Goal: Share content

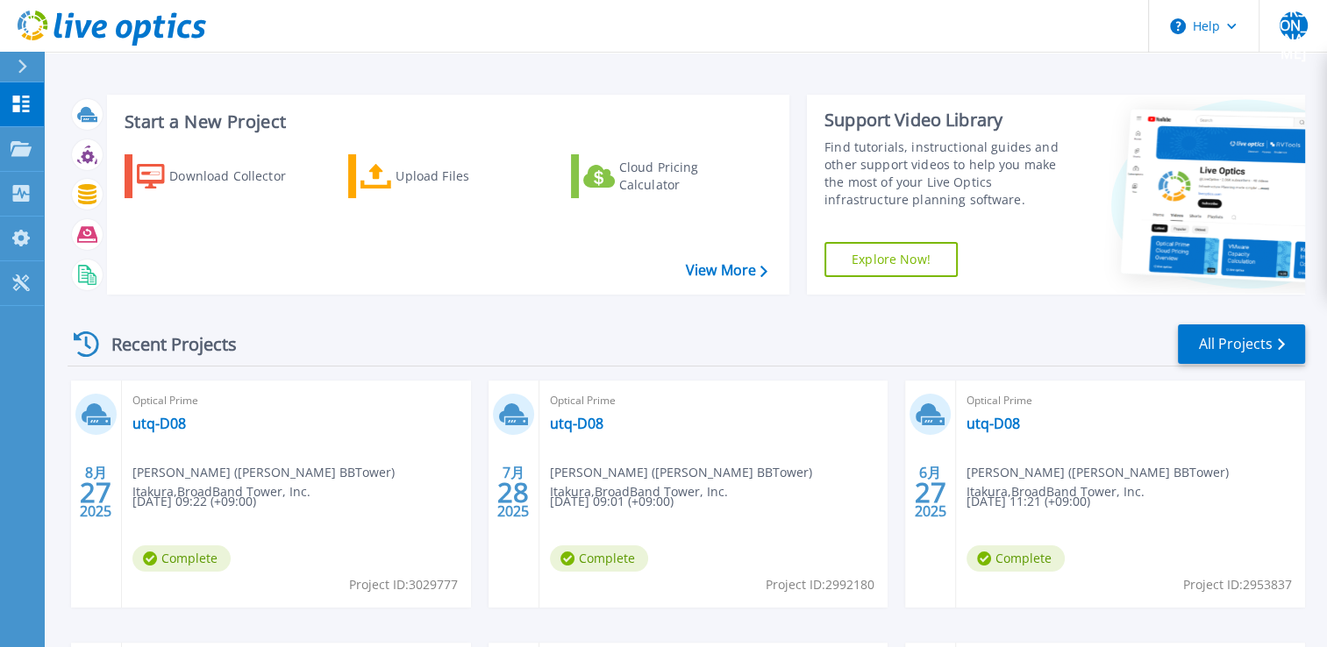
click at [516, 303] on div "Start a New Project Download Collector Upload Files Cloud Pricing Calculator Vi…" at bounding box center [686, 195] width 1237 height 228
click at [148, 423] on link "utq-D08" at bounding box center [158, 424] width 53 height 18
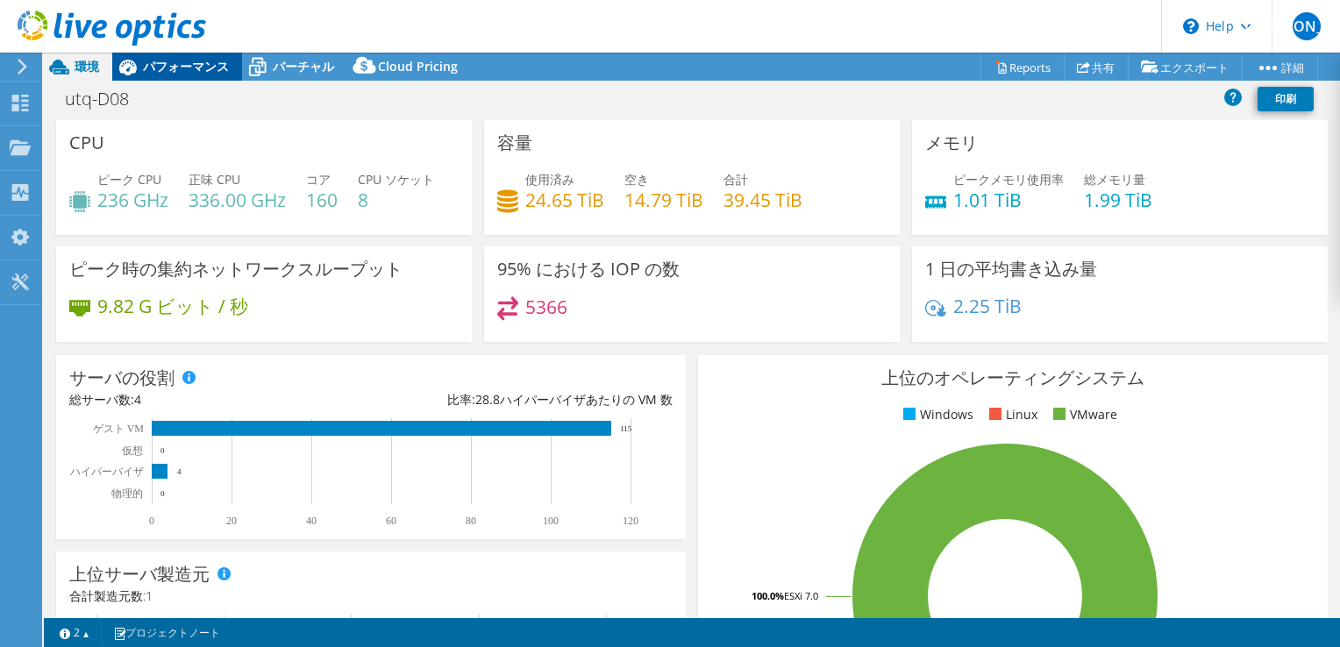
click at [205, 64] on span "パフォーマンス" at bounding box center [186, 66] width 86 height 17
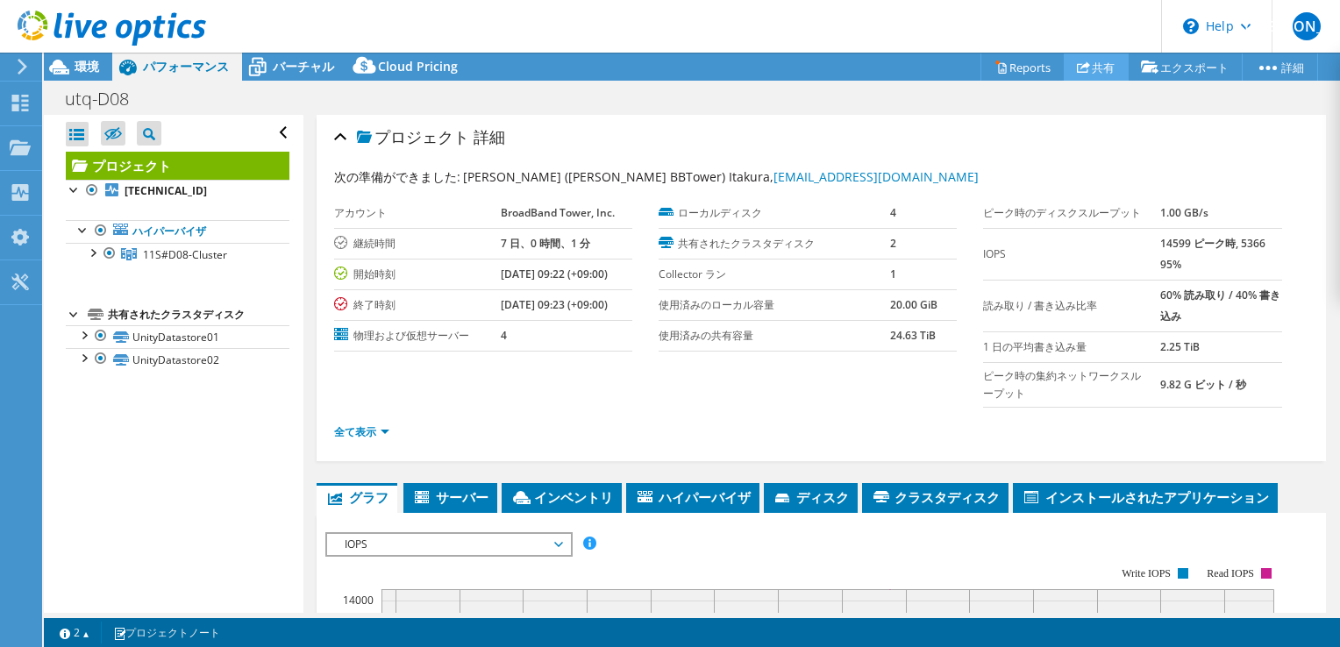
click at [1101, 72] on link "共有" at bounding box center [1096, 66] width 65 height 27
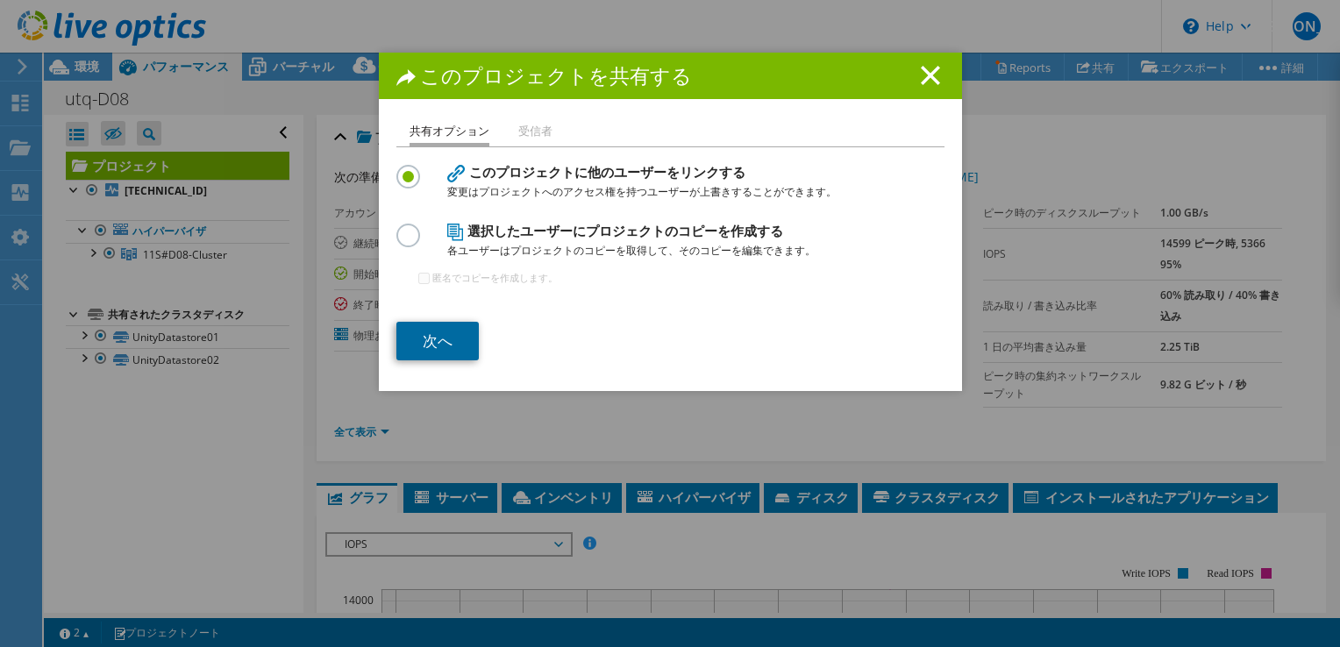
click at [435, 332] on link "次へ" at bounding box center [437, 341] width 82 height 39
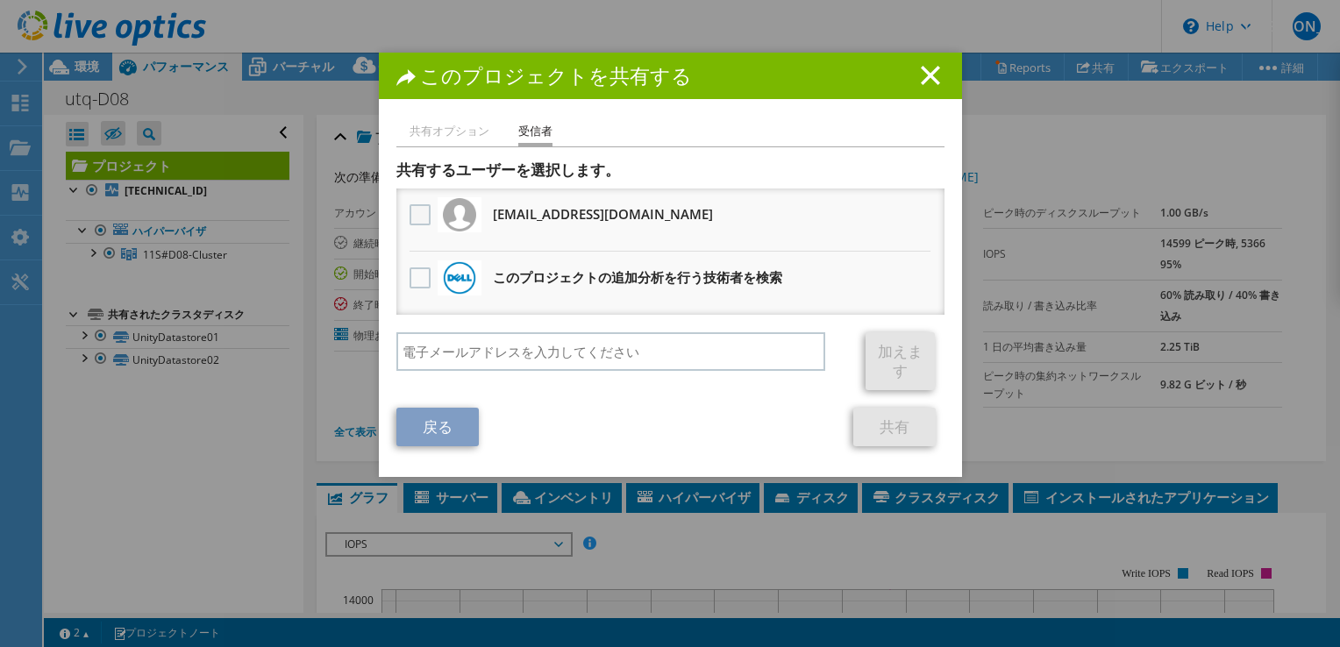
click at [409, 216] on label at bounding box center [421, 214] width 25 height 21
click at [0, 0] on input "checkbox" at bounding box center [0, 0] width 0 height 0
click at [908, 419] on link "共有" at bounding box center [894, 427] width 82 height 39
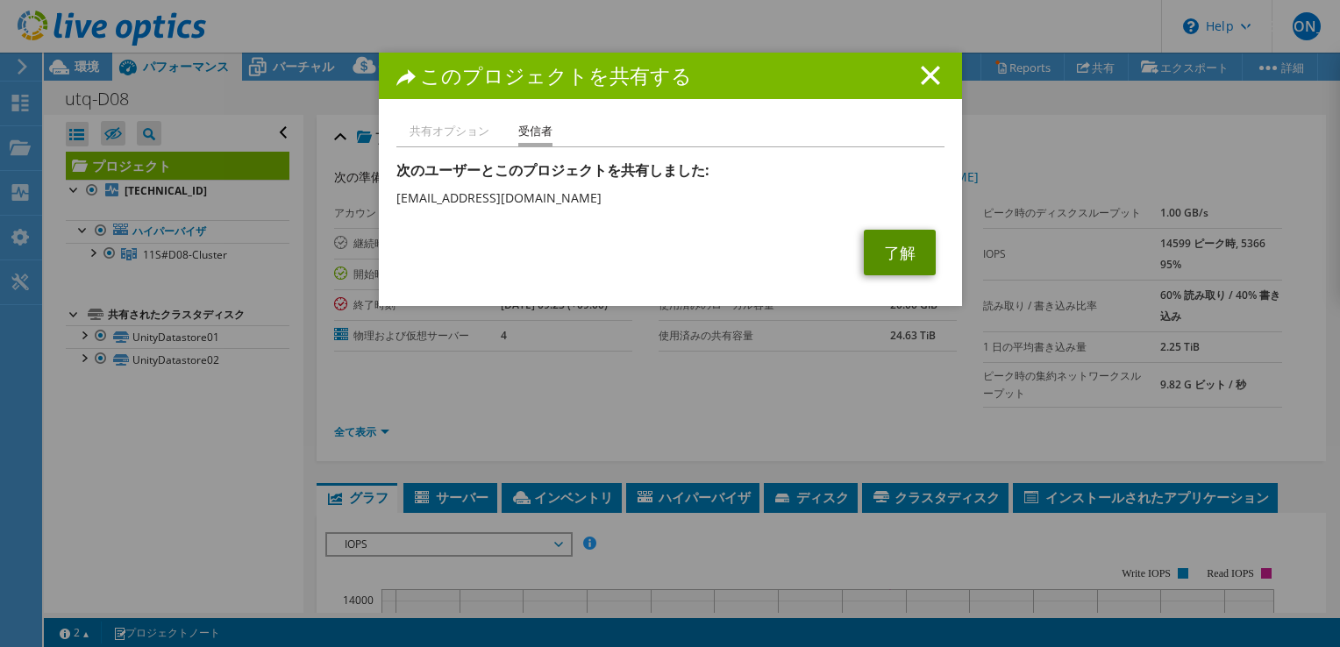
click at [903, 251] on link "了解" at bounding box center [900, 253] width 72 height 46
